Goal: Check status: Check status

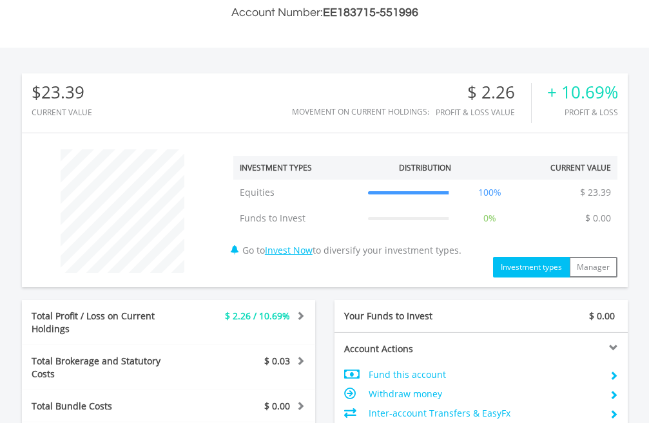
scroll to position [644, 0]
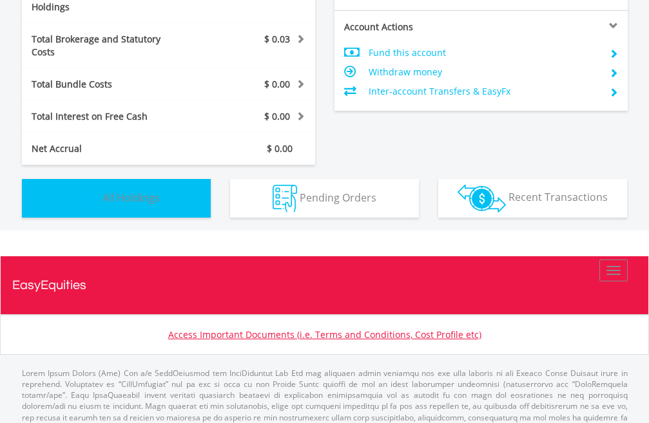
click at [142, 190] on span "All Holdings" at bounding box center [130, 197] width 57 height 14
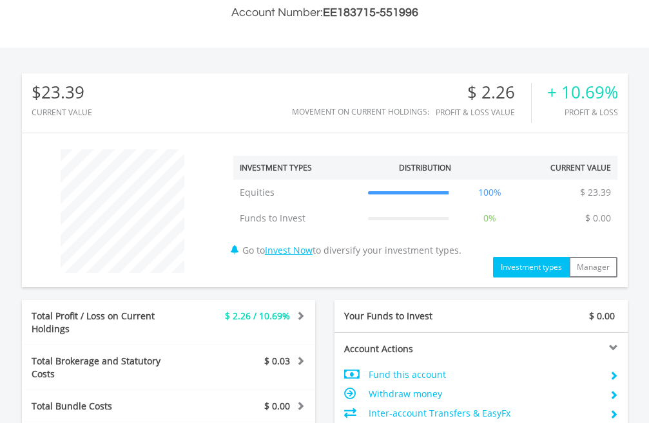
scroll to position [0, 0]
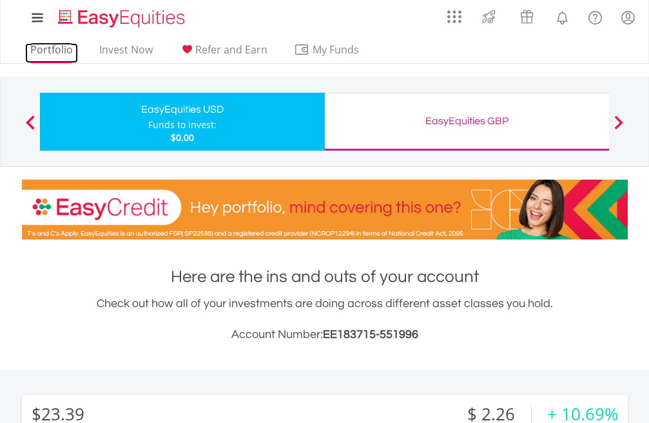
click at [48, 48] on link "Portfolio" at bounding box center [51, 53] width 53 height 20
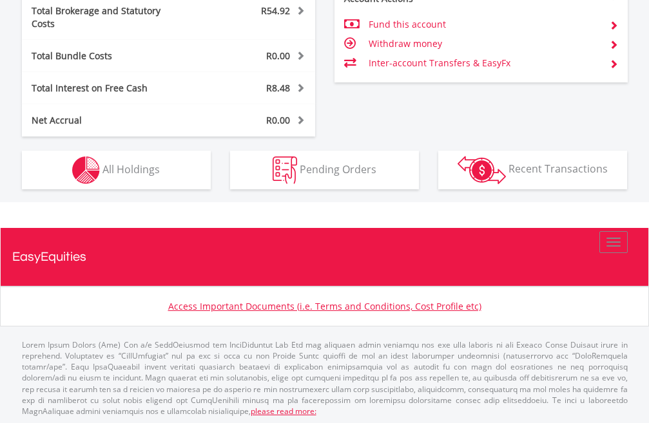
scroll to position [124, 202]
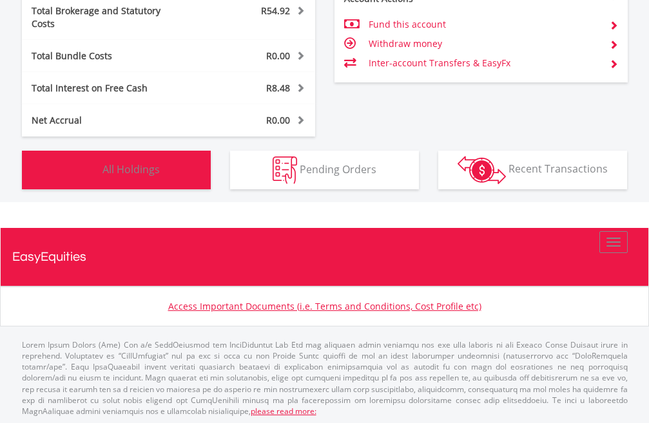
click at [138, 162] on span "All Holdings" at bounding box center [130, 169] width 57 height 14
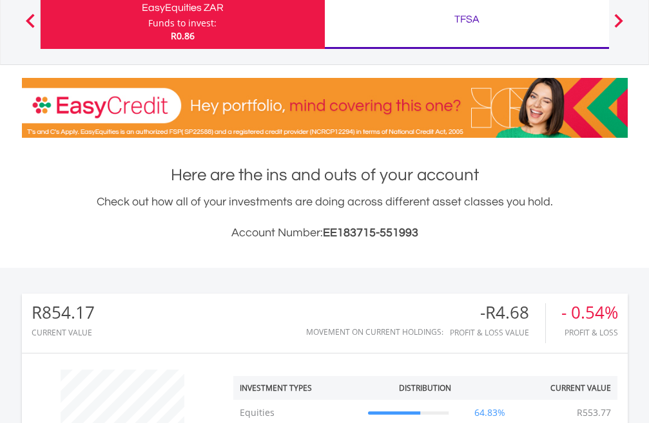
scroll to position [0, 0]
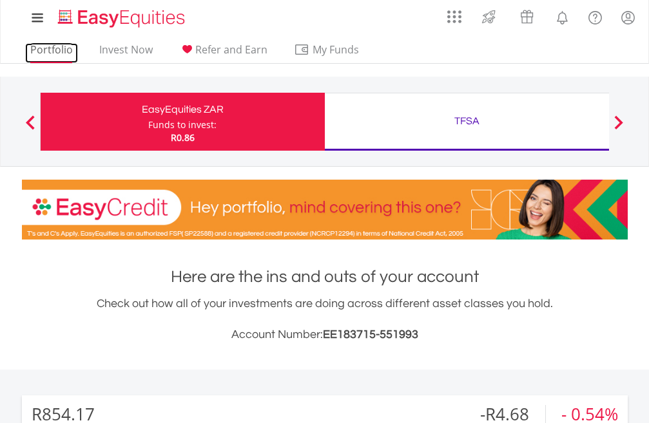
click at [47, 50] on link "Portfolio" at bounding box center [51, 53] width 53 height 20
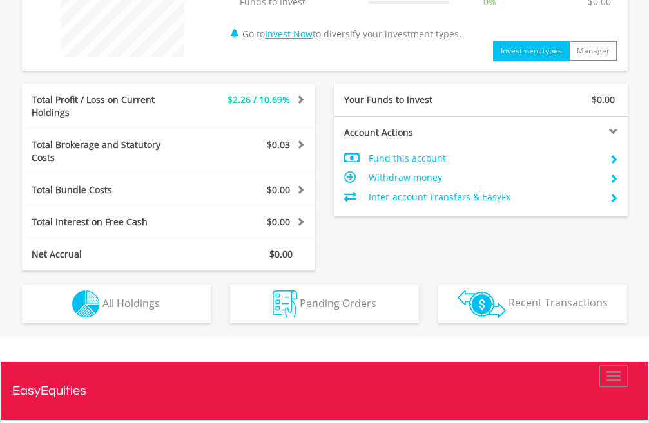
scroll to position [544, 0]
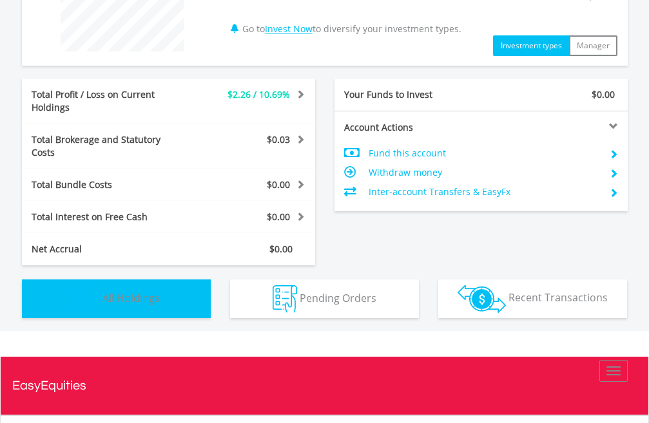
click at [121, 291] on span "All Holdings" at bounding box center [130, 298] width 57 height 14
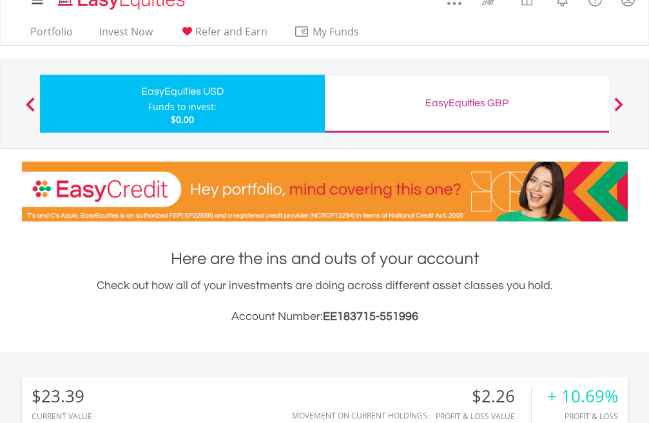
scroll to position [0, 0]
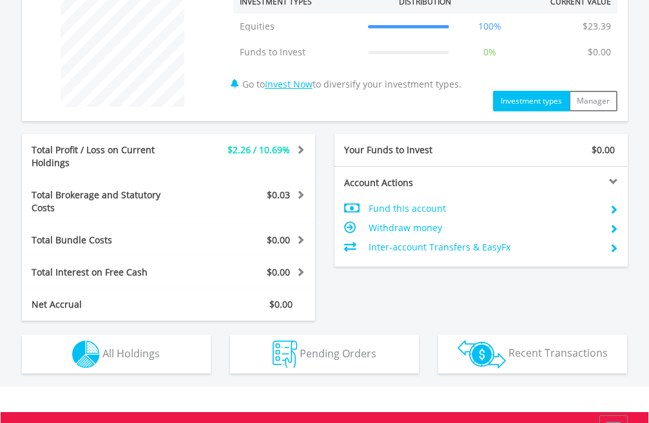
scroll to position [580, 0]
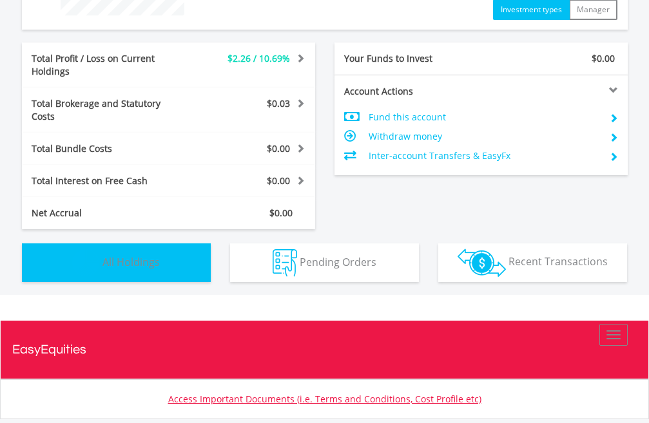
click at [121, 255] on span "All Holdings" at bounding box center [130, 262] width 57 height 14
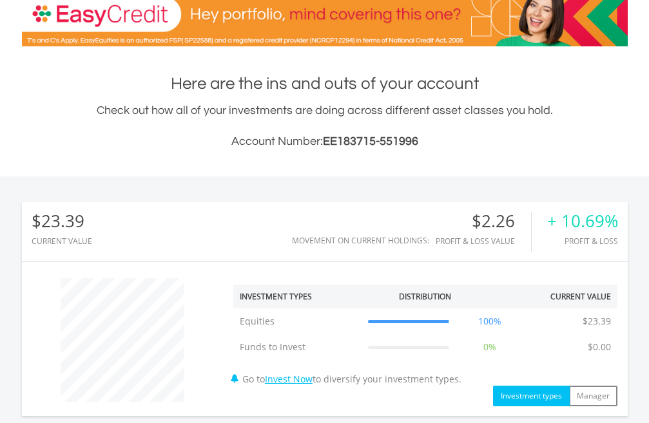
scroll to position [258, 0]
